Goal: Task Accomplishment & Management: Manage account settings

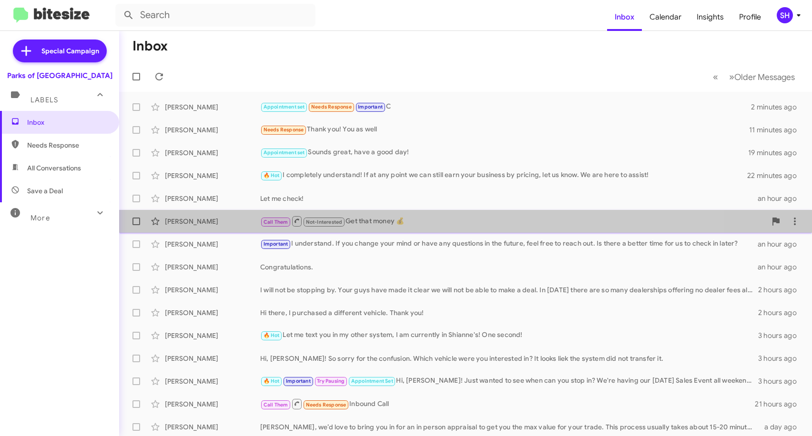
click at [482, 214] on div "[PERSON_NAME] Call Them Not-Interested Get that money 💰 an hour ago" at bounding box center [465, 221] width 677 height 19
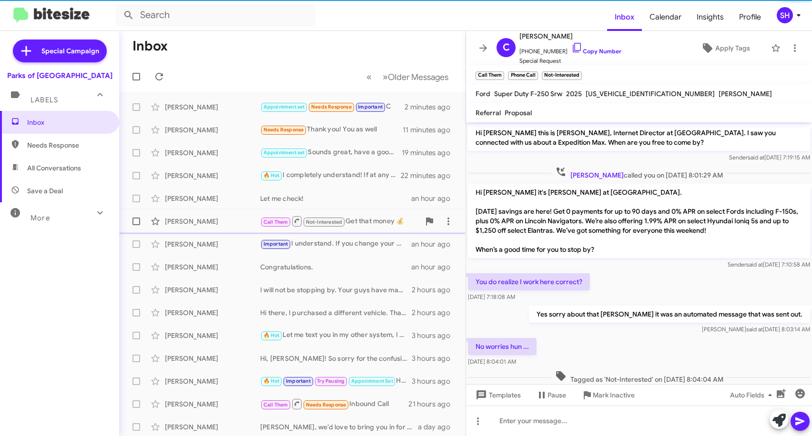
scroll to position [34, 0]
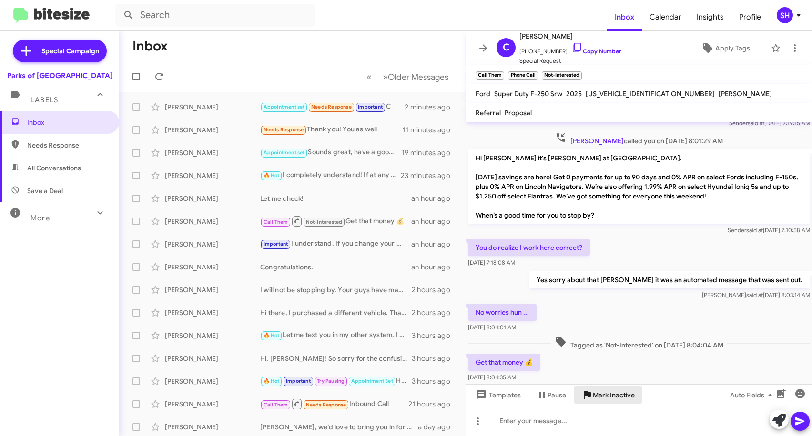
click at [603, 397] on span "Mark Inactive" at bounding box center [614, 395] width 42 height 17
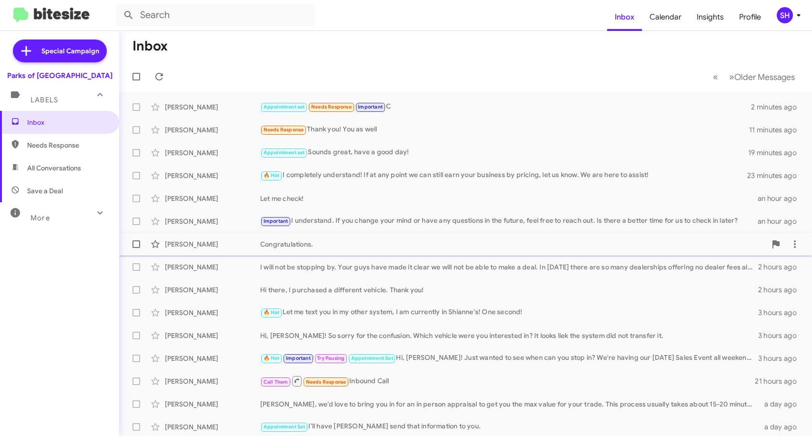
click at [465, 245] on div "Congratulations." at bounding box center [513, 245] width 506 height 10
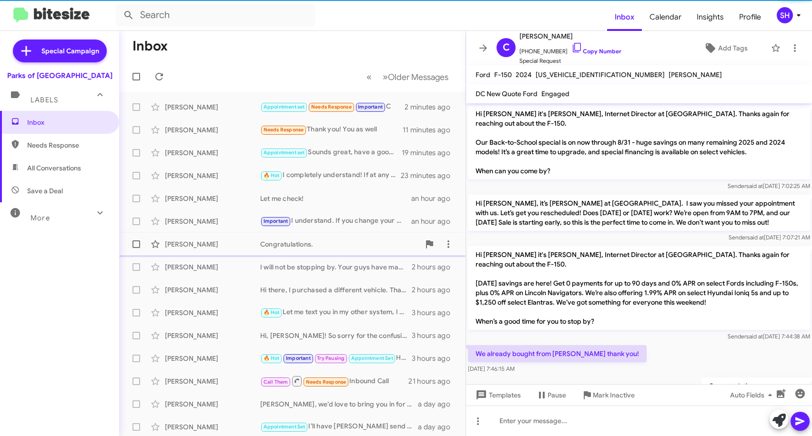
scroll to position [36, 0]
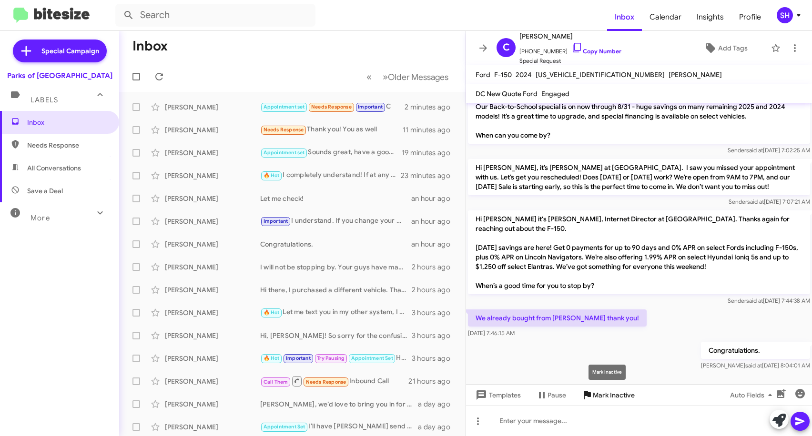
click at [599, 397] on span "Mark Inactive" at bounding box center [614, 395] width 42 height 17
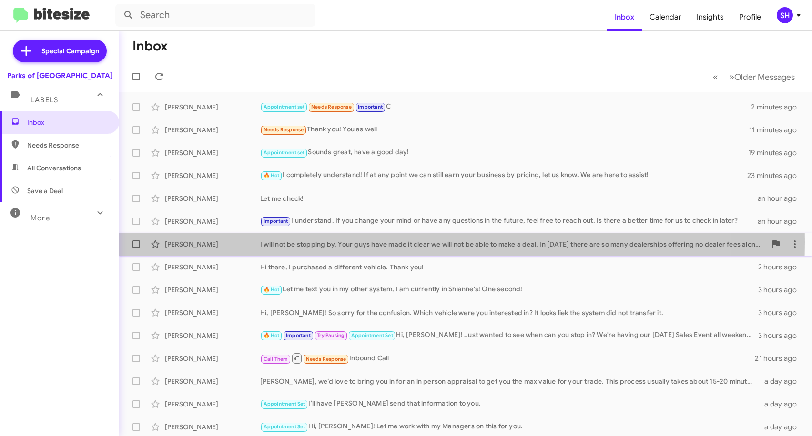
click at [344, 242] on div "I will not be stopping by. Your guys have made it clear we will not be able to …" at bounding box center [513, 245] width 506 height 10
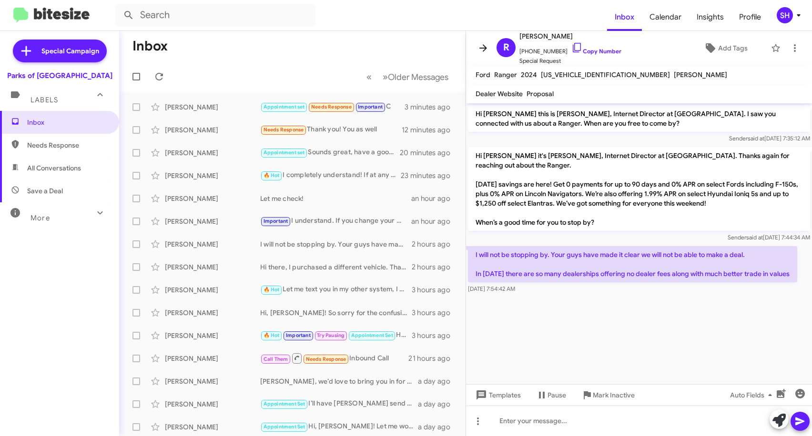
click at [479, 43] on icon at bounding box center [482, 47] width 11 height 11
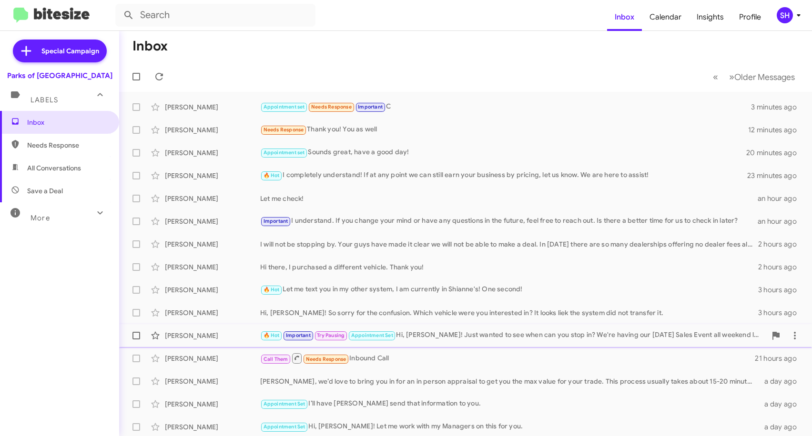
click at [511, 337] on div "🔥 Hot Important Try Pausing Appointment Set Hi, [PERSON_NAME]! Just wanted to s…" at bounding box center [513, 335] width 506 height 11
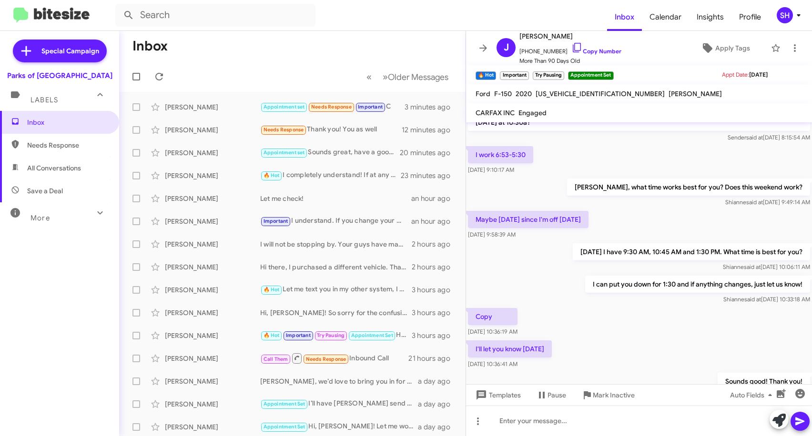
scroll to position [83, 0]
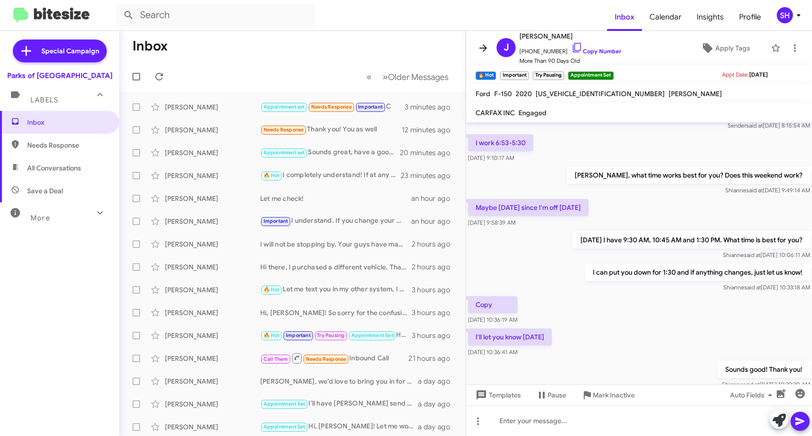
click at [486, 46] on icon at bounding box center [482, 47] width 11 height 11
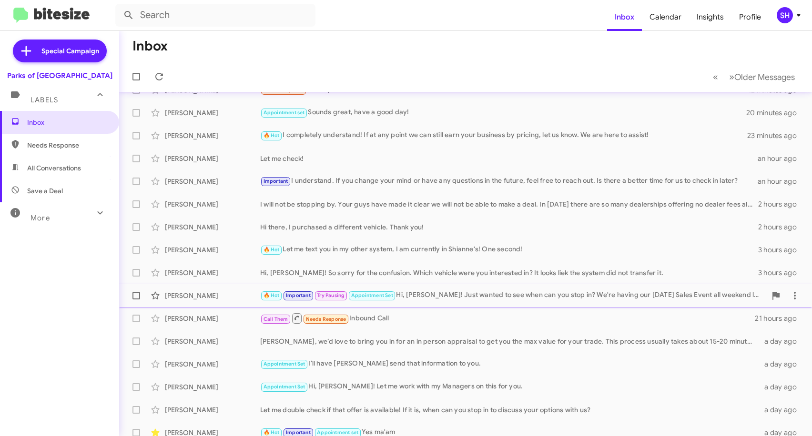
scroll to position [23, 0]
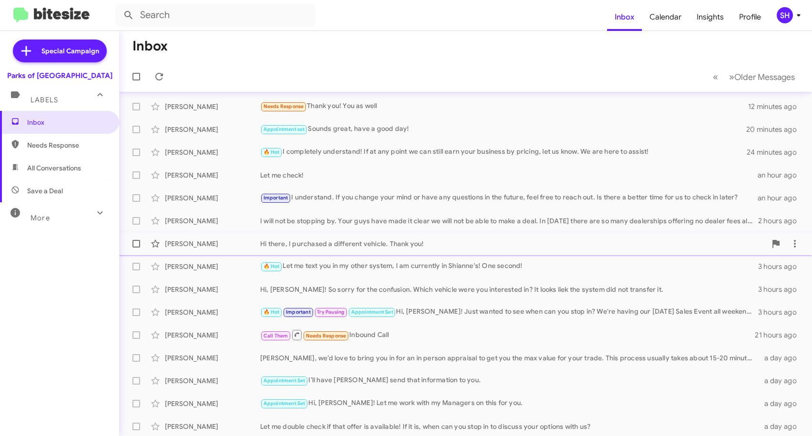
click at [374, 246] on div "Hi there, I purchased a different vehicle. Thank you!" at bounding box center [513, 244] width 506 height 10
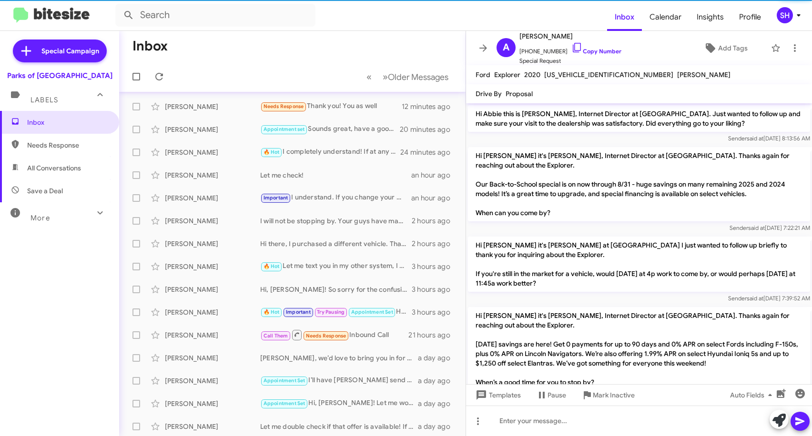
scroll to position [64, 0]
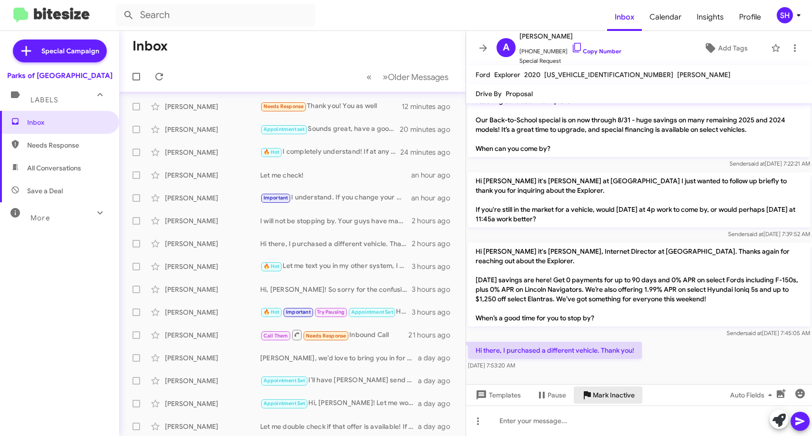
click at [607, 393] on span "Mark Inactive" at bounding box center [614, 395] width 42 height 17
